Goal: Information Seeking & Learning: Learn about a topic

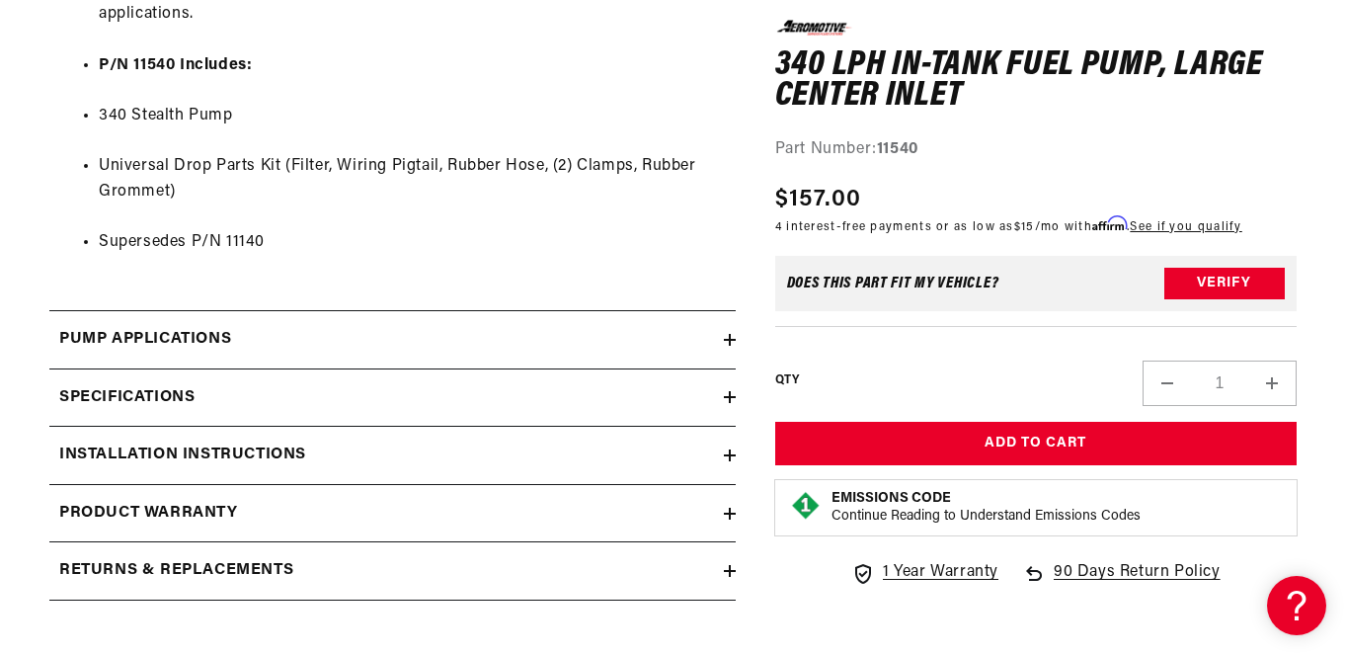
scroll to position [1954, 0]
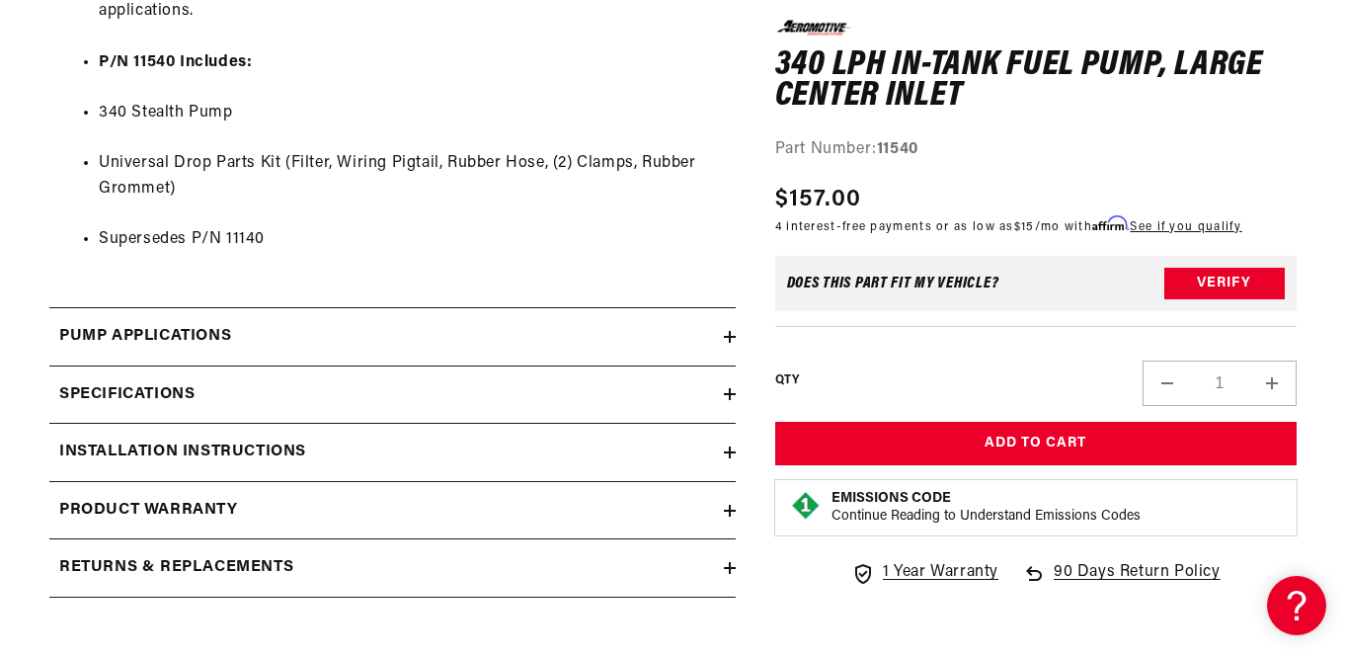
click at [468, 385] on div "Specifications" at bounding box center [386, 395] width 675 height 26
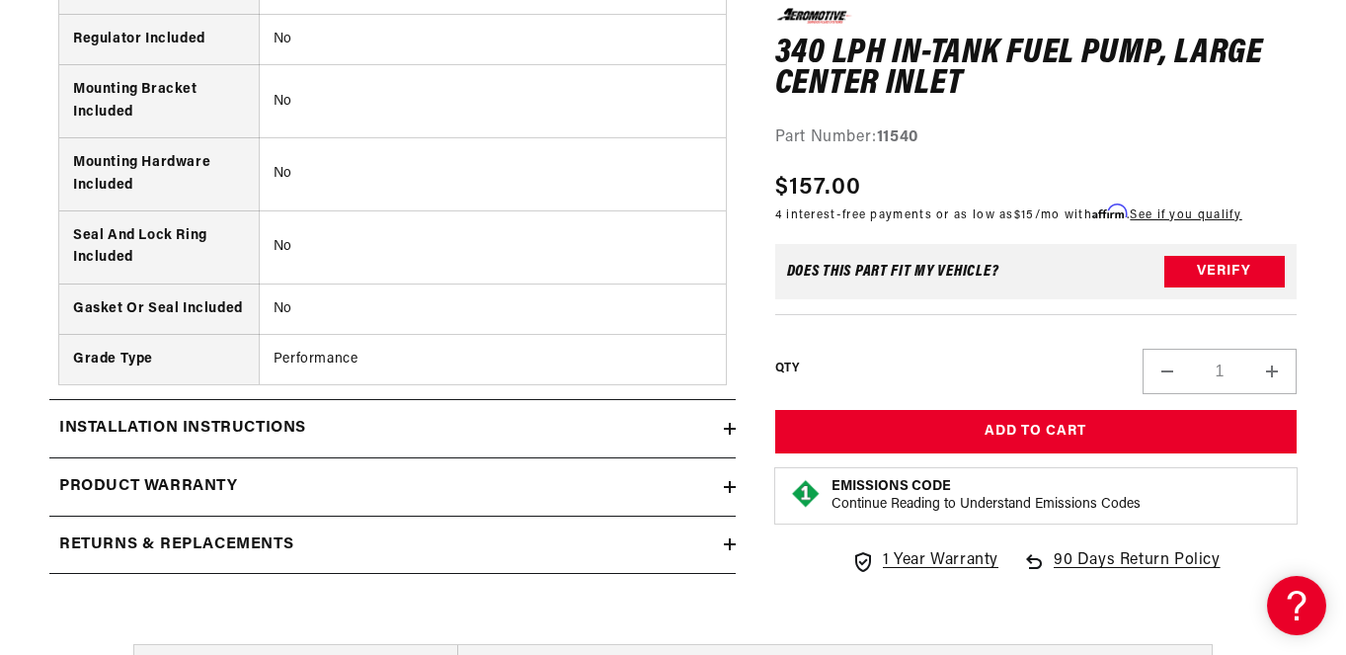
scroll to position [3574, 0]
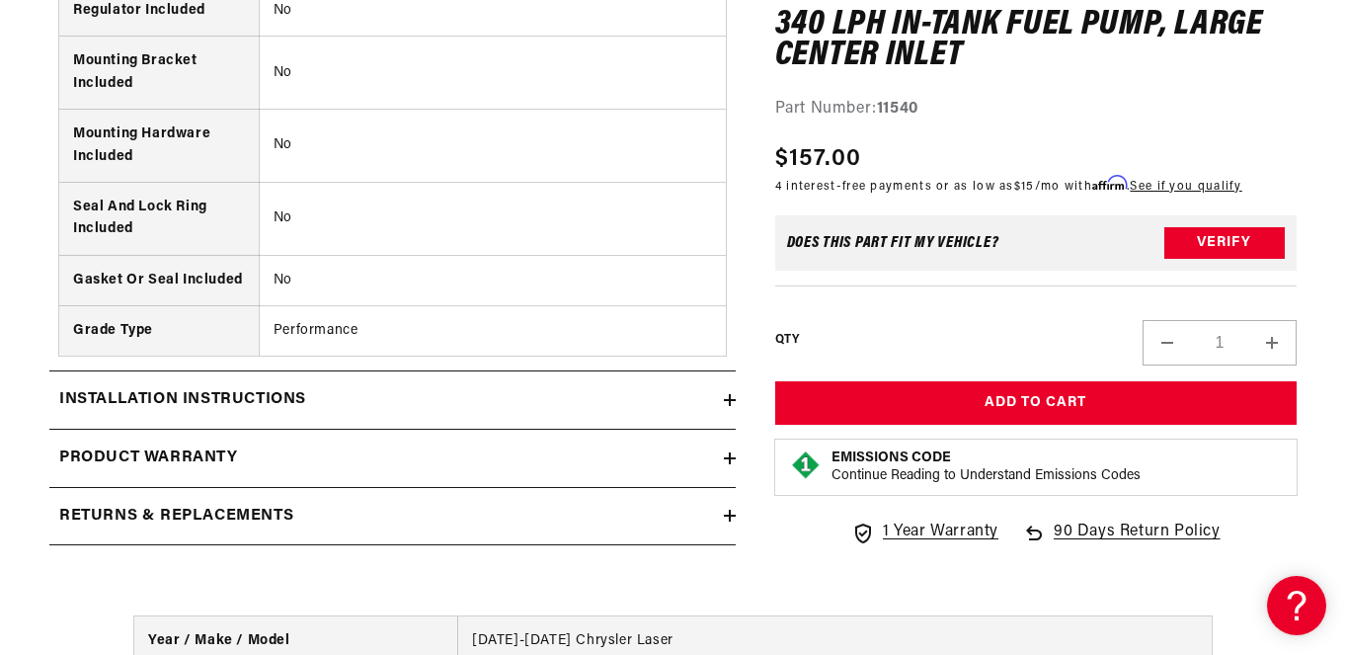
click at [579, 397] on div "Installation Instructions" at bounding box center [386, 400] width 675 height 26
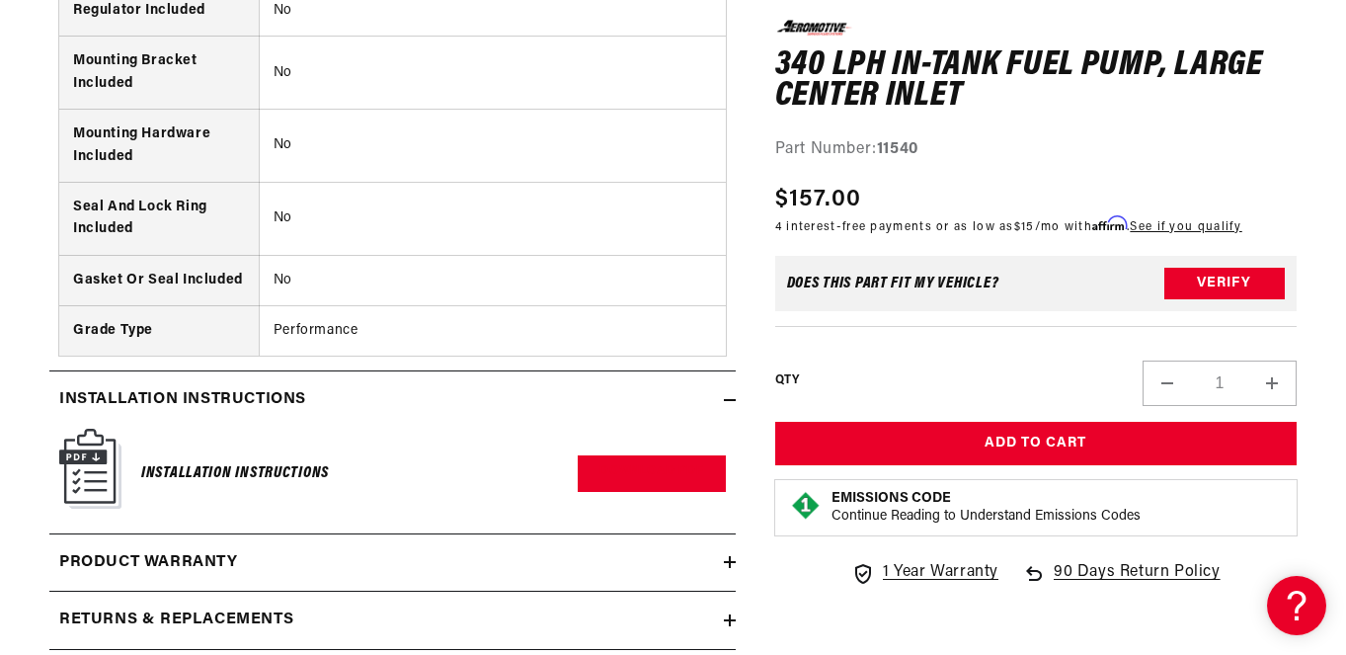
click at [101, 467] on img at bounding box center [90, 469] width 62 height 80
click at [633, 473] on link "Download PDF" at bounding box center [651, 473] width 147 height 37
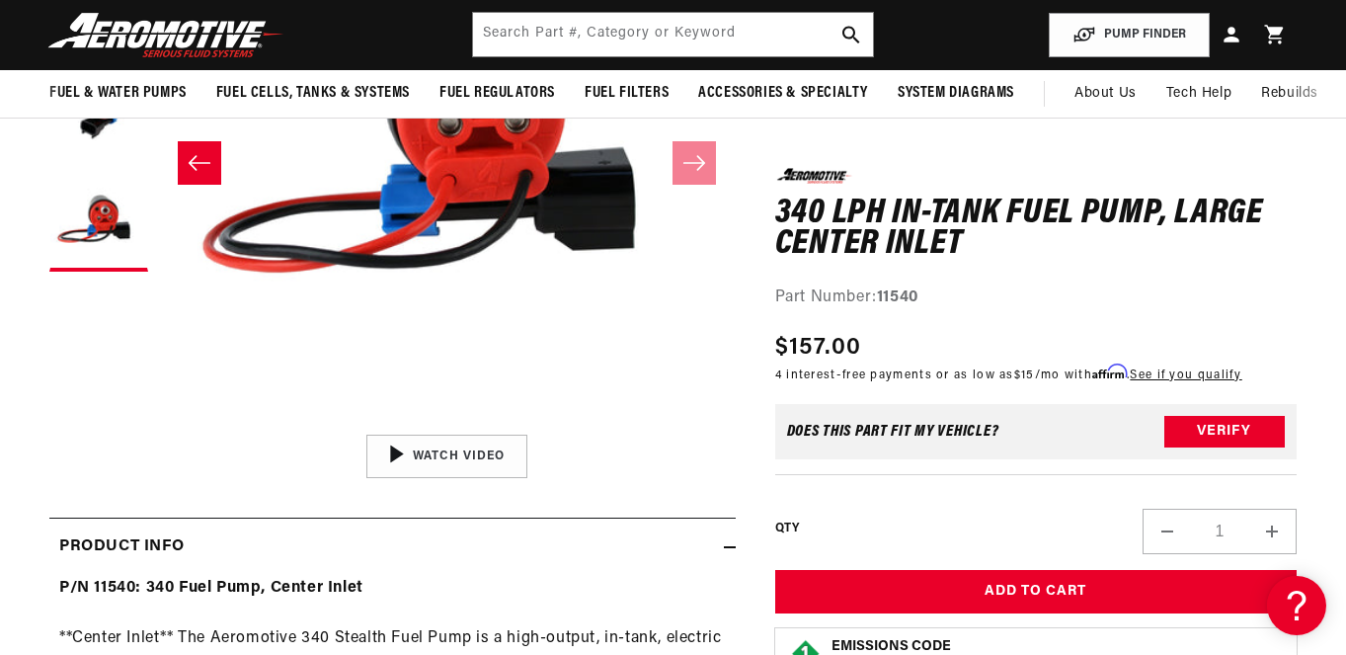
scroll to position [0, 1732]
click at [460, 461] on div "01:52" at bounding box center [446, 456] width 299 height 168
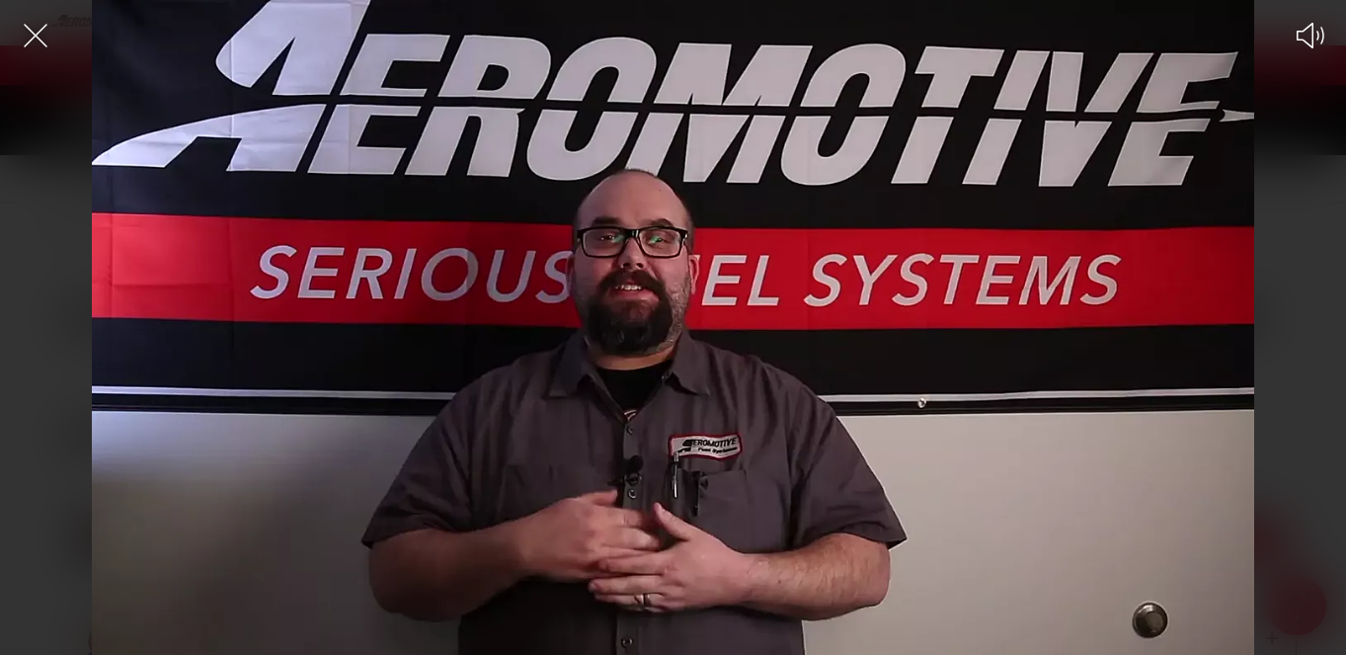
scroll to position [0, 0]
click at [42, 39] on icon "Close the video player" at bounding box center [35, 35] width 43 height 43
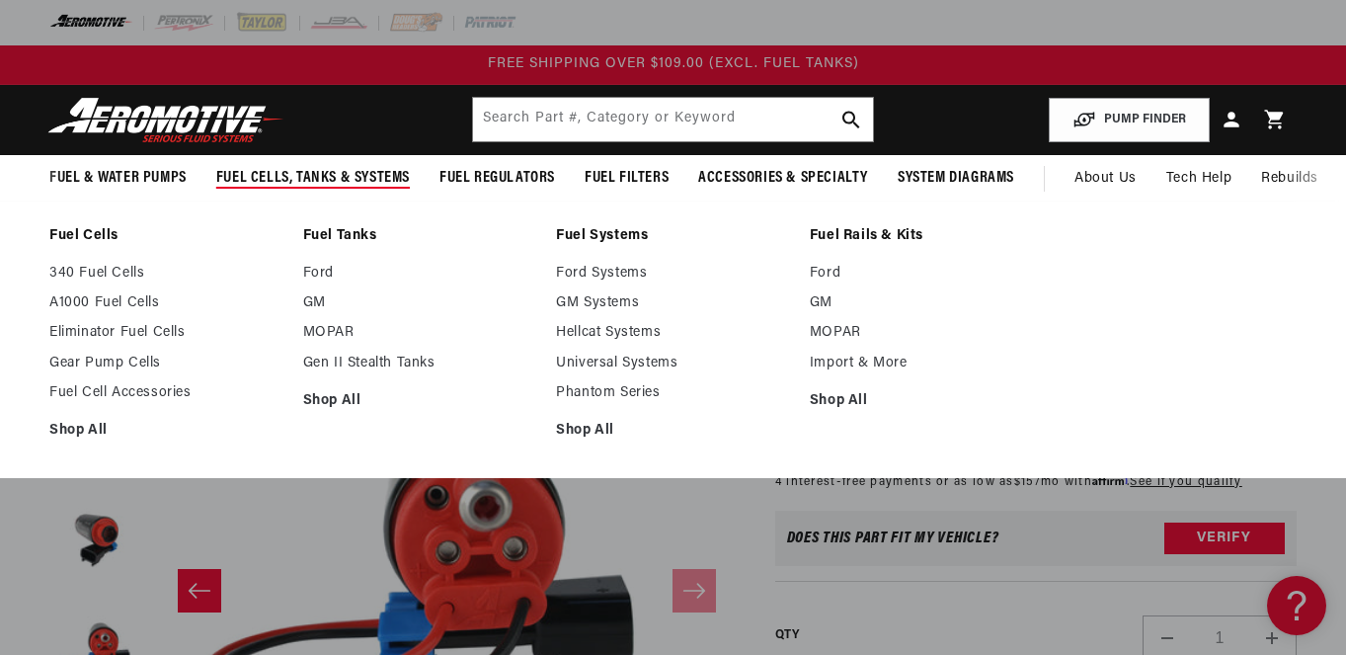
click at [105, 237] on link "Fuel Cells" at bounding box center [166, 236] width 234 height 18
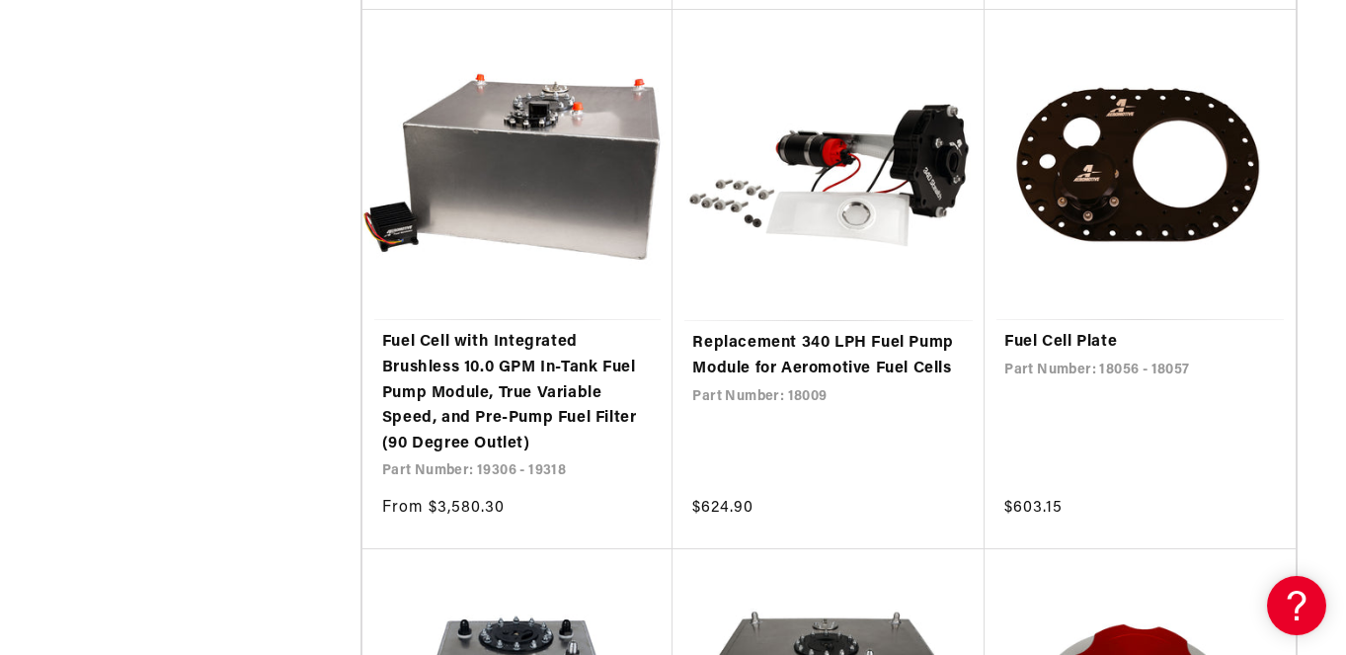
scroll to position [3777, 0]
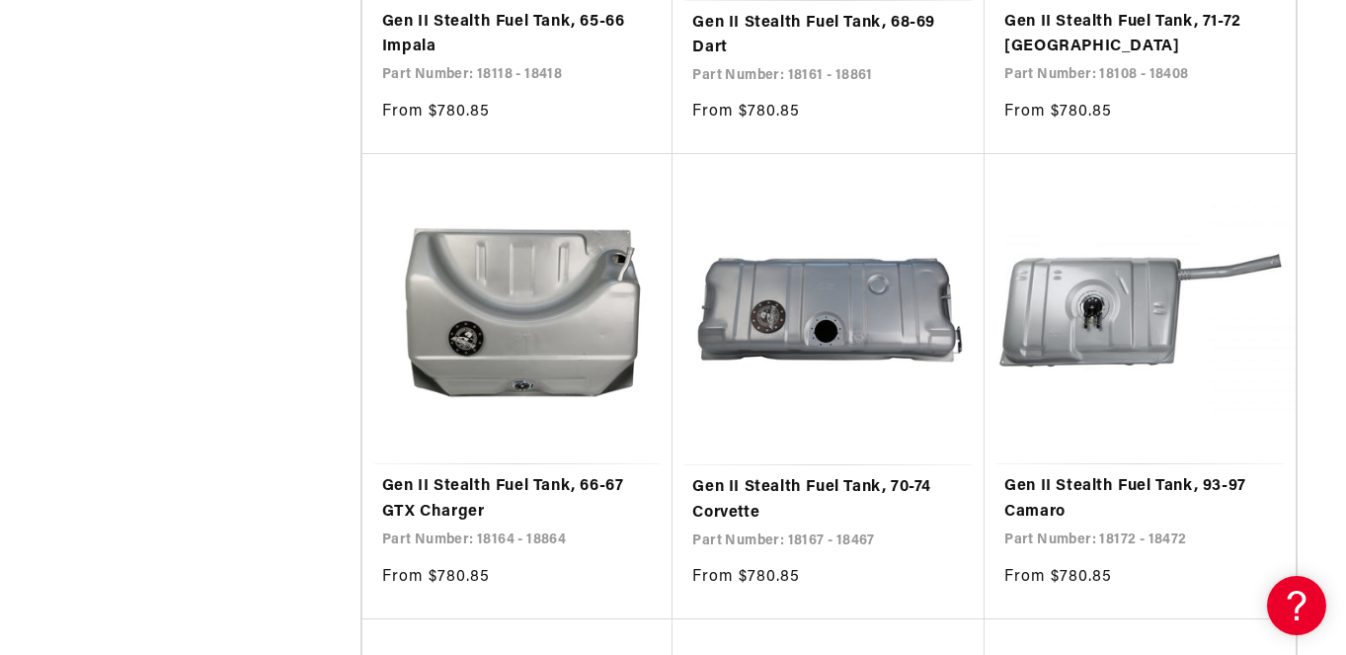
scroll to position [3247, 0]
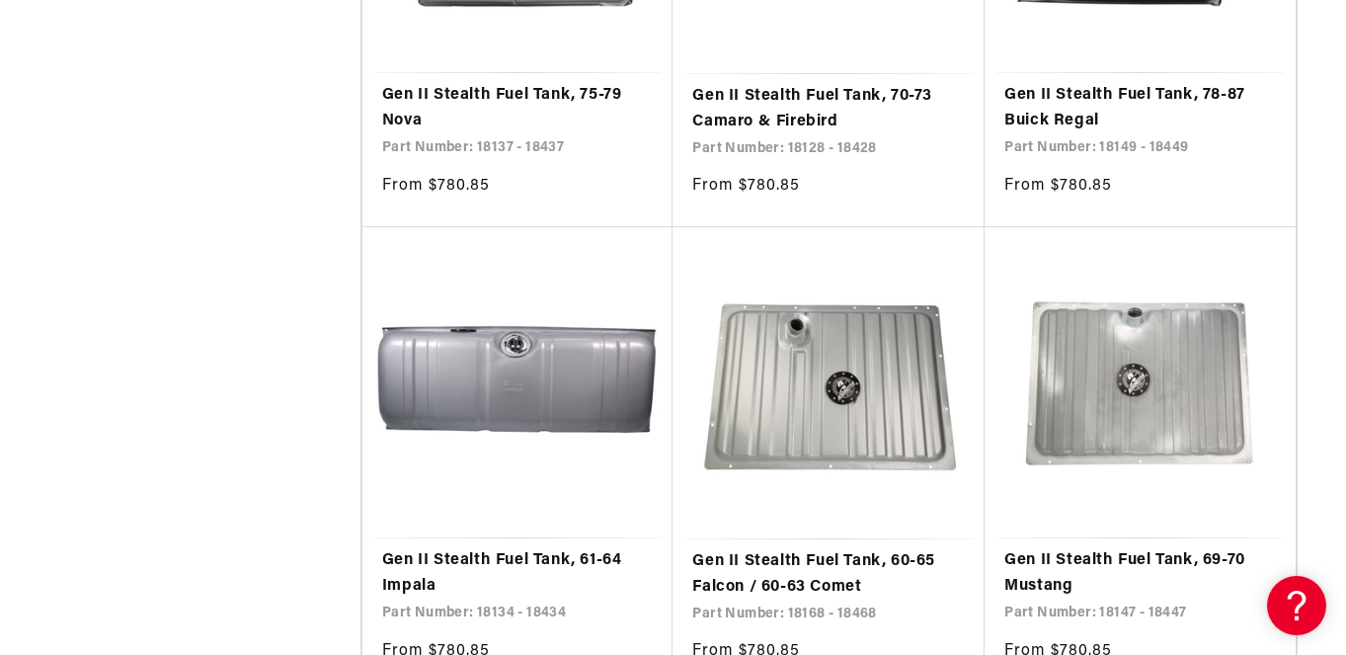
scroll to position [6922, 0]
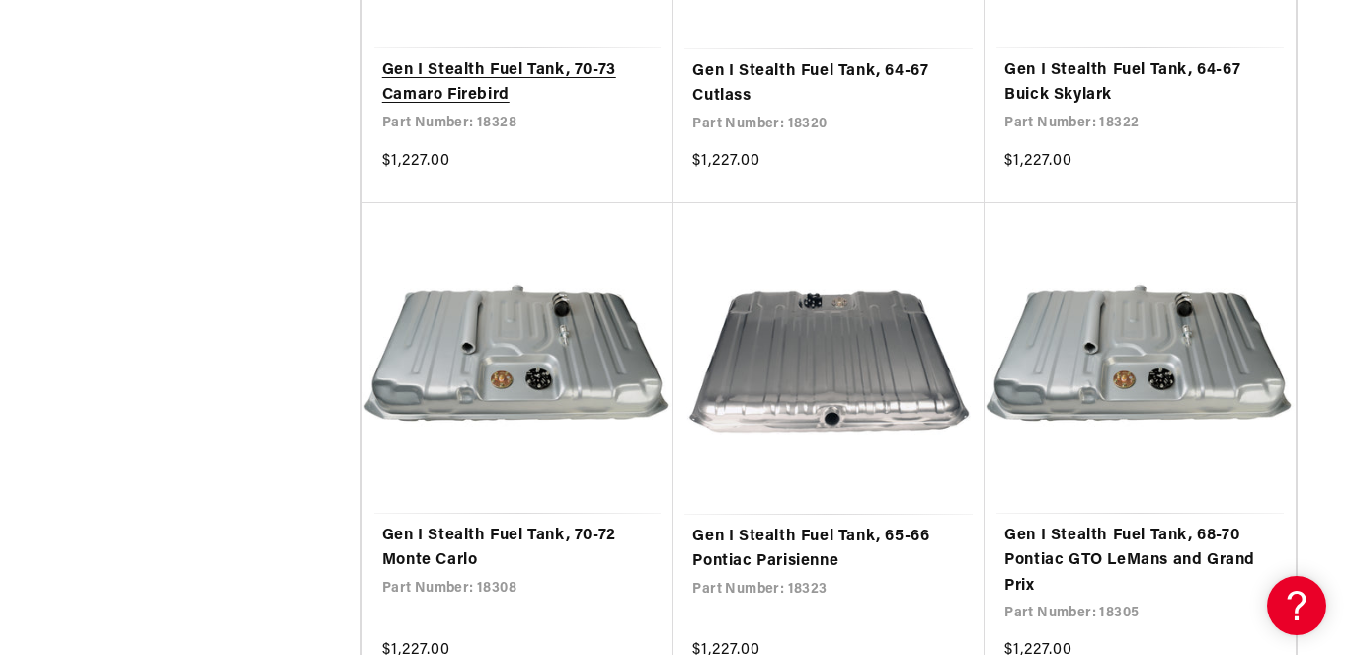
scroll to position [11255, 0]
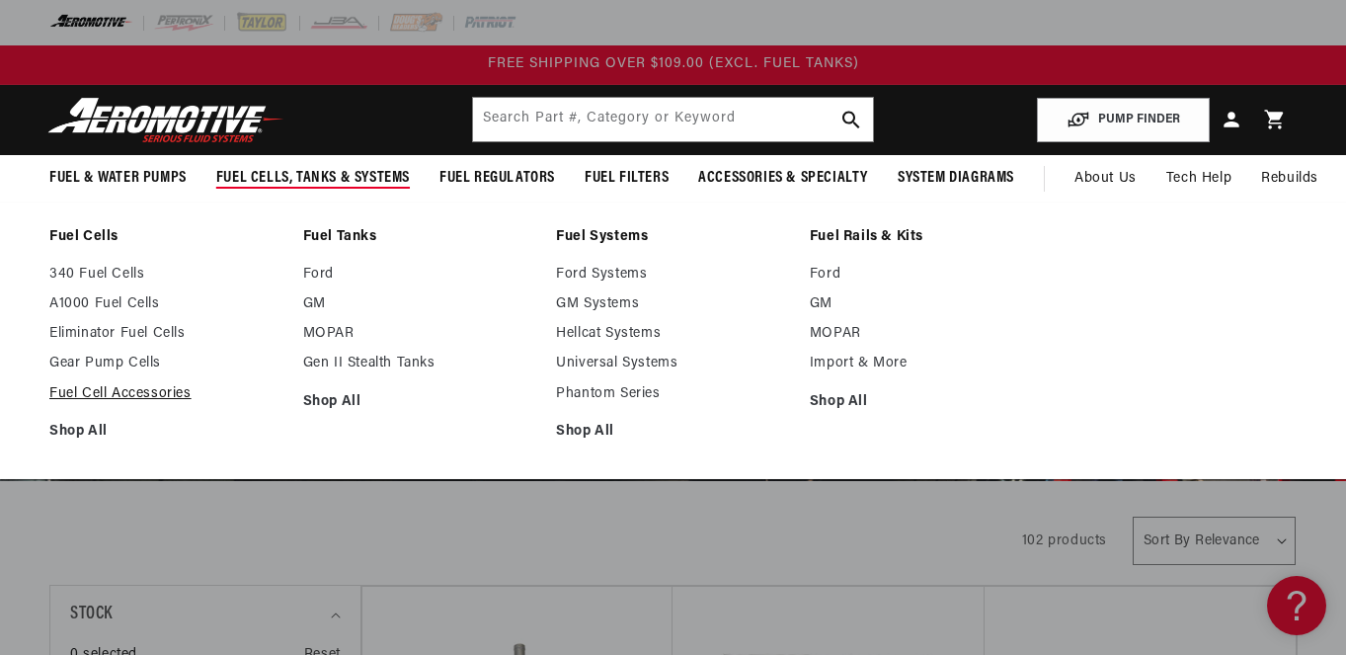
click at [181, 395] on link "Fuel Cell Accessories" at bounding box center [166, 394] width 234 height 18
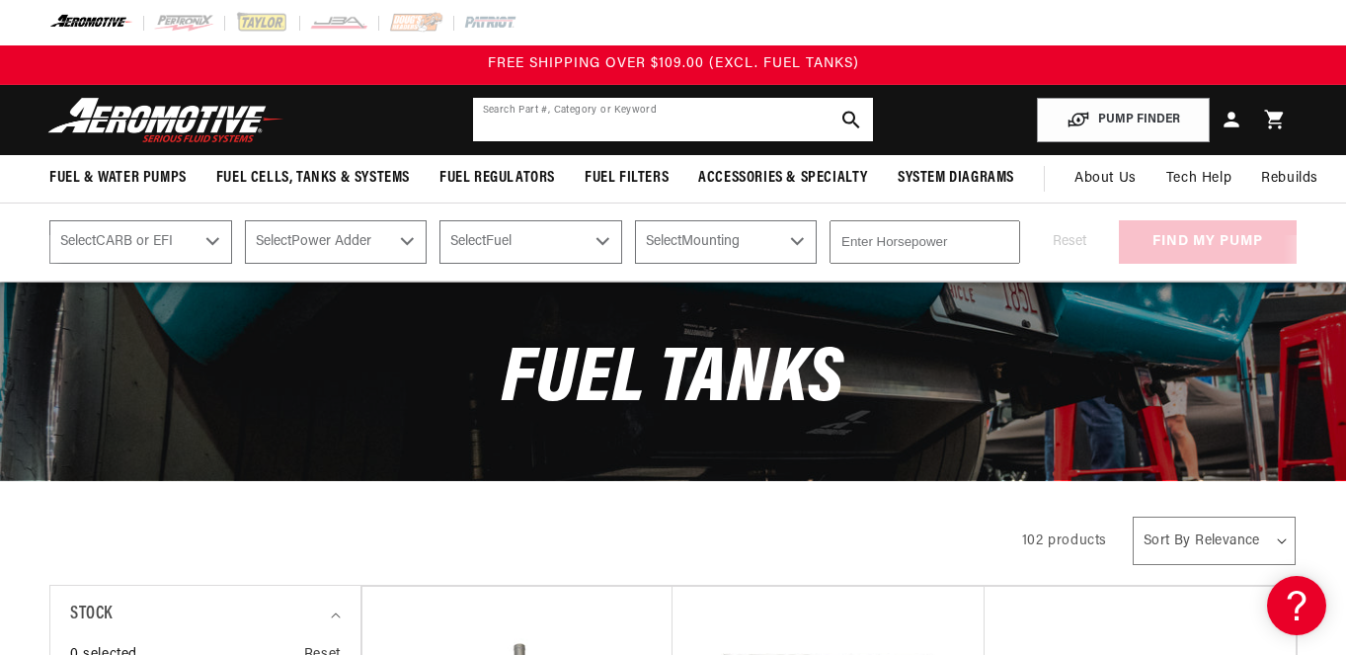
click at [583, 121] on input "text" at bounding box center [673, 119] width 401 height 43
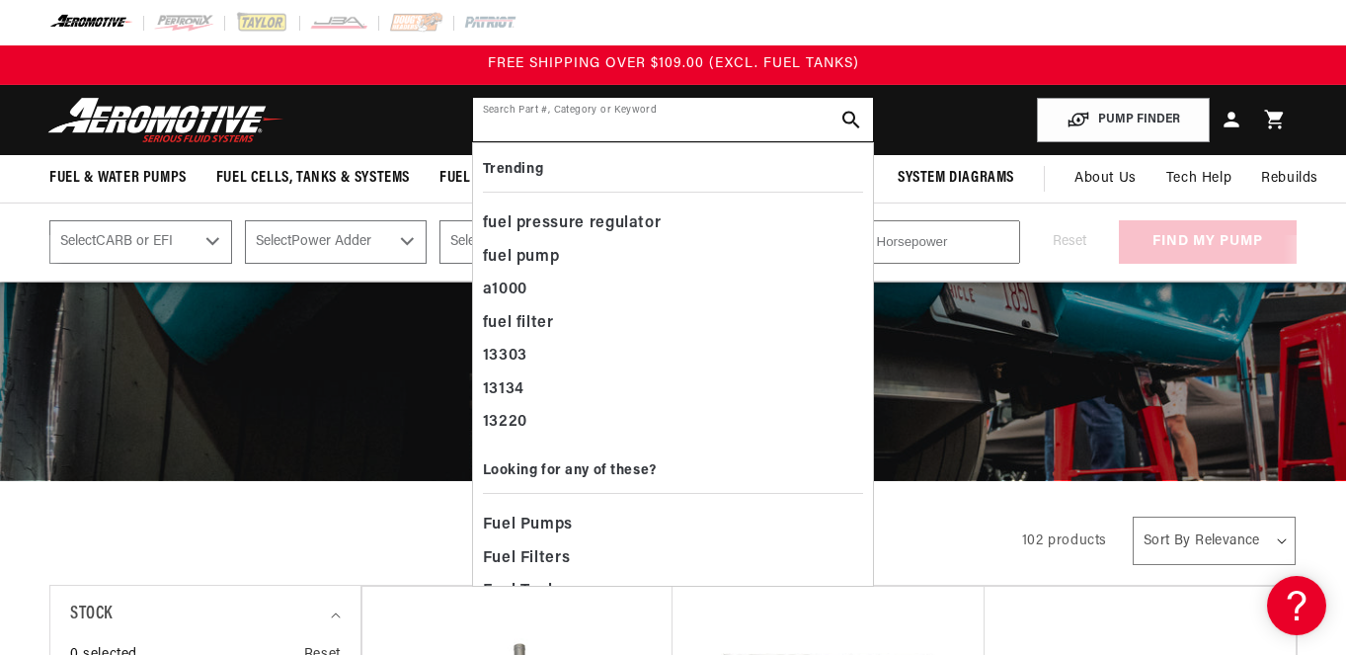
paste input "25341"
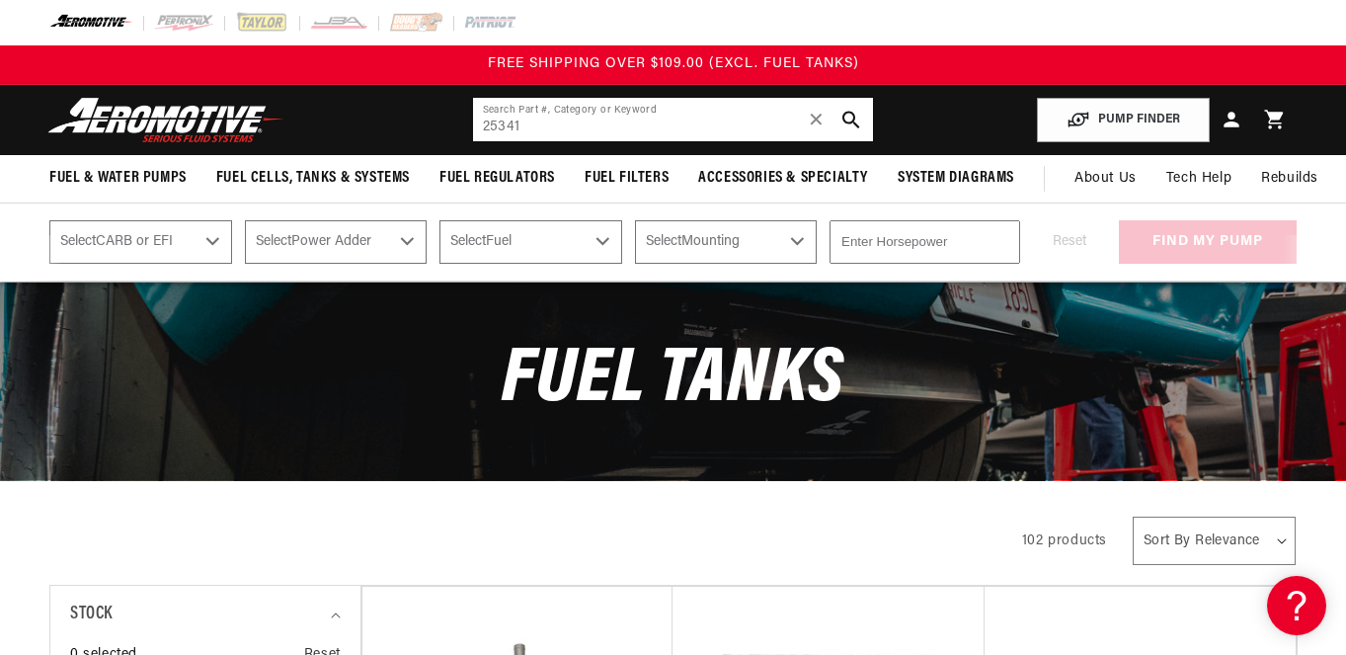
type input "25341"
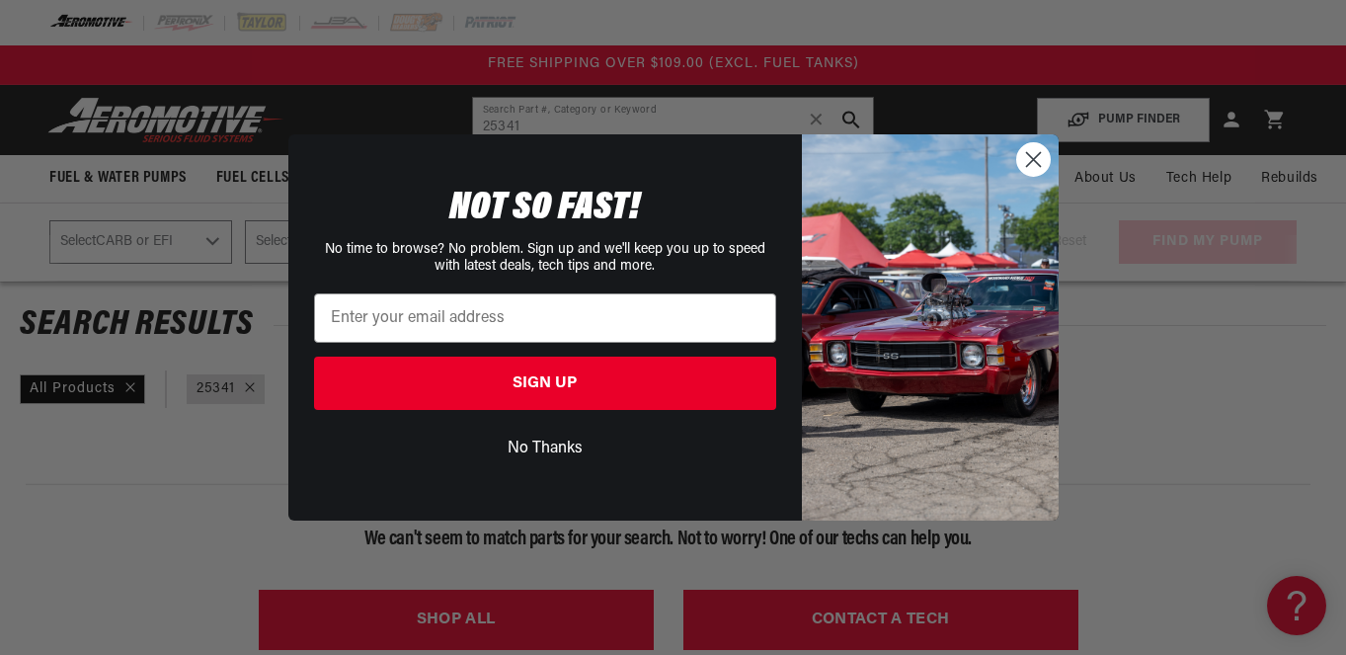
click at [736, 179] on div "NOT SO FAST!" at bounding box center [545, 208] width 474 height 59
